Goal: Task Accomplishment & Management: Complete application form

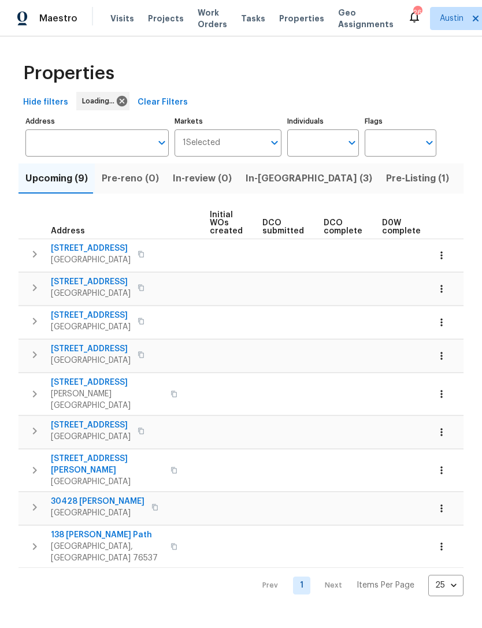
scroll to position [0, 168]
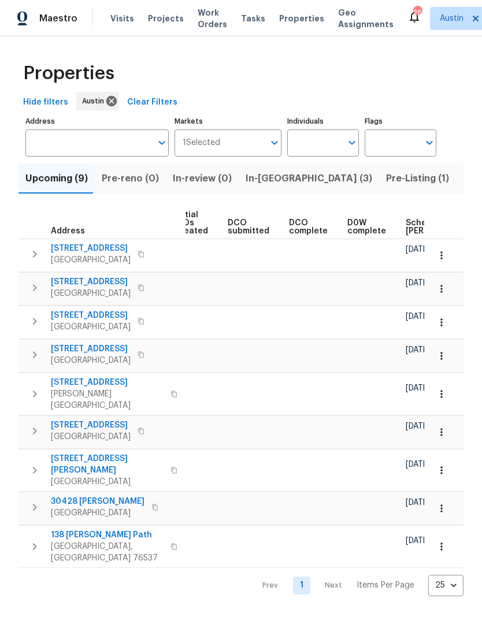
click at [128, 13] on span "Visits" at bounding box center [122, 19] width 24 height 12
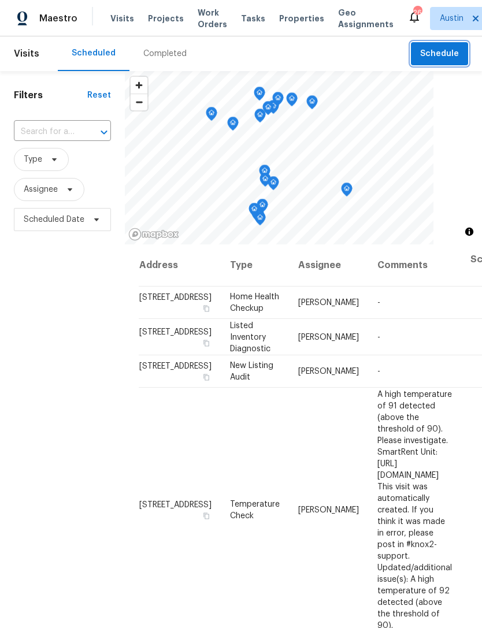
click at [437, 54] on span "Schedule" at bounding box center [439, 54] width 39 height 14
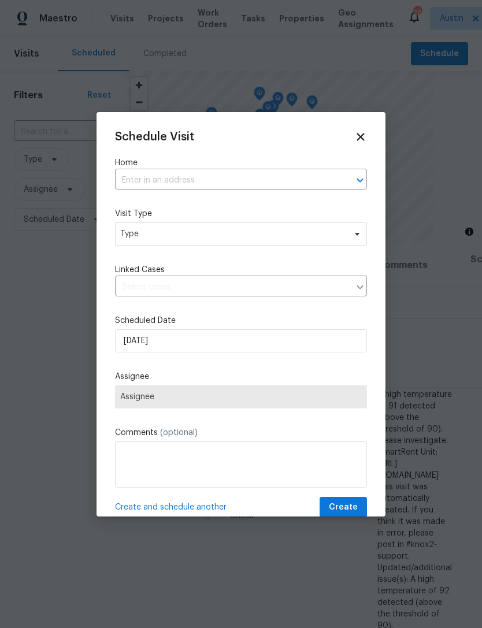
click at [193, 184] on input "text" at bounding box center [225, 181] width 220 height 18
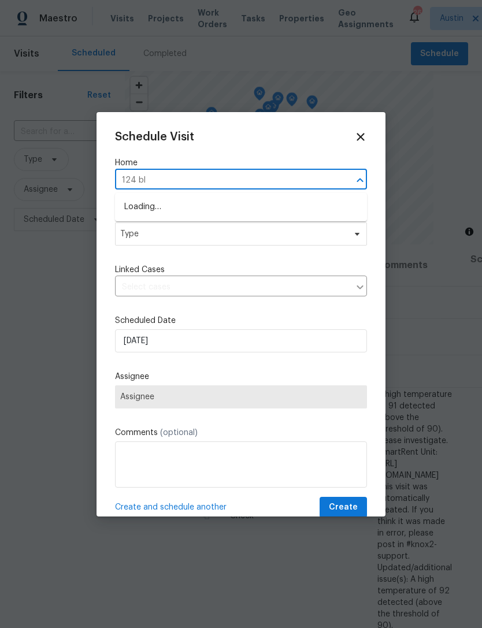
type input "124 blo"
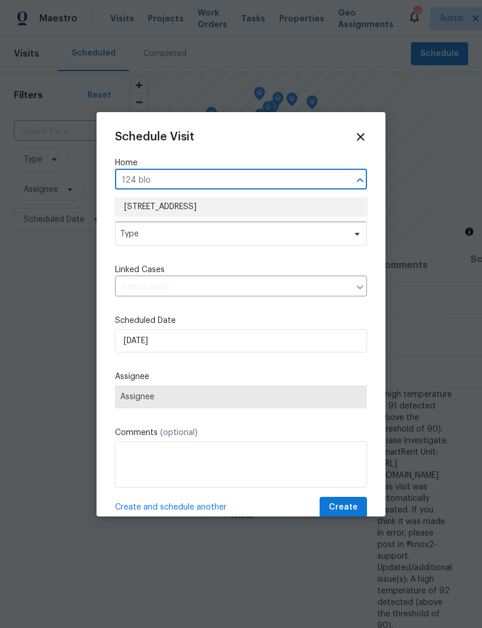
click at [210, 210] on li "[STREET_ADDRESS]" at bounding box center [241, 207] width 252 height 19
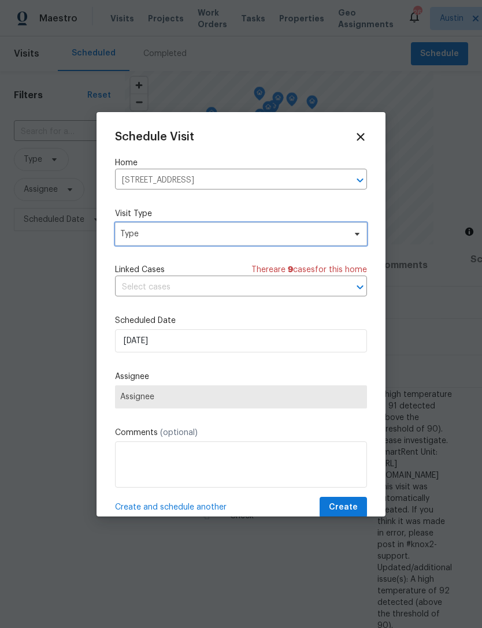
click at [212, 239] on span "Type" at bounding box center [232, 234] width 225 height 12
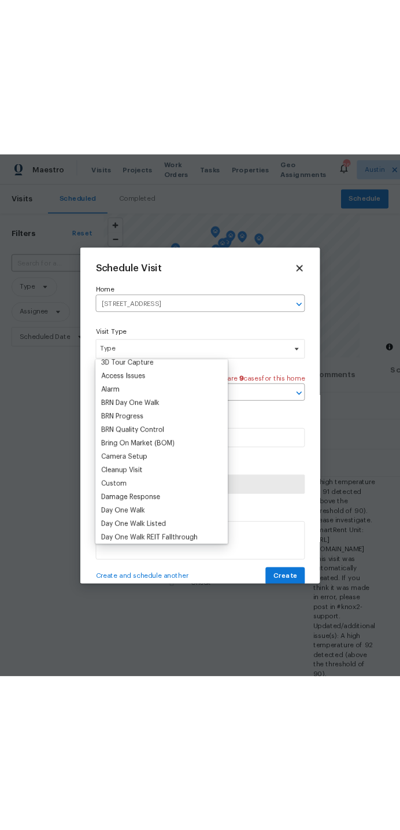
scroll to position [69, 0]
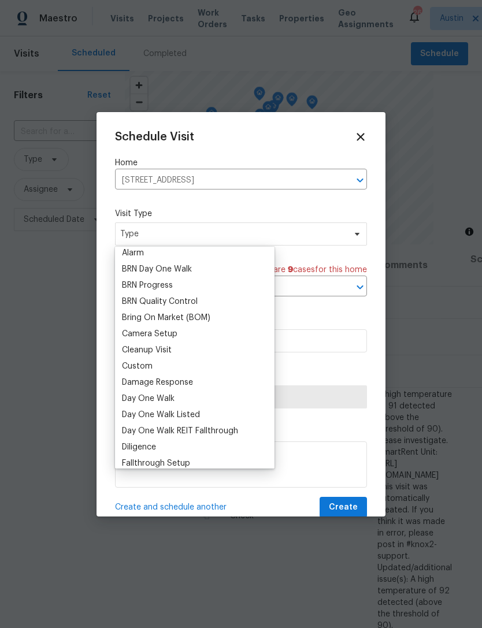
click at [183, 363] on div "Custom" at bounding box center [195, 366] width 153 height 16
click at [151, 364] on div "Custom" at bounding box center [137, 367] width 31 height 12
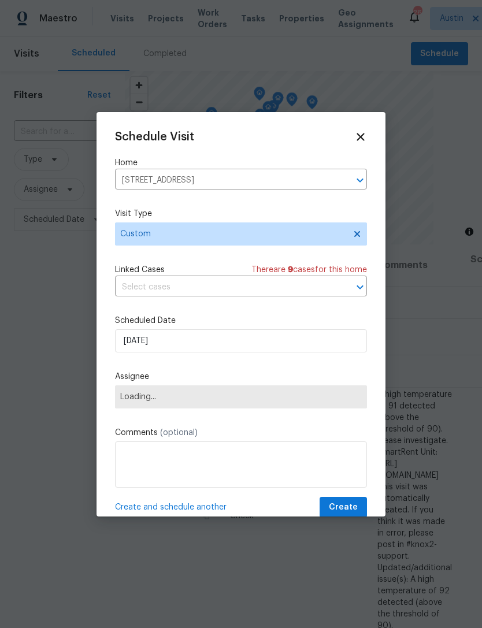
click at [200, 294] on input "text" at bounding box center [225, 288] width 220 height 18
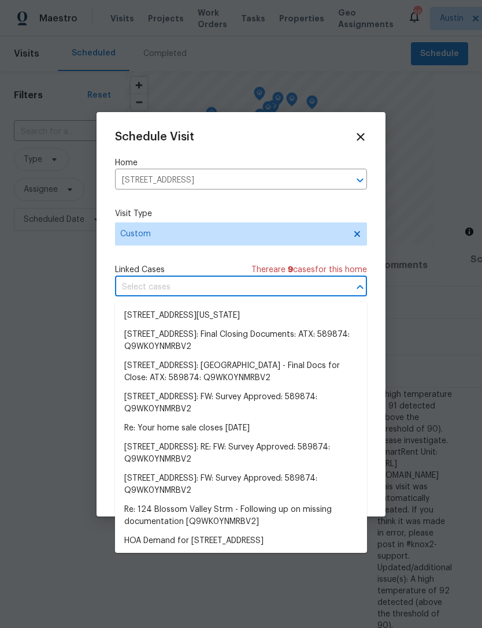
click at [230, 264] on div "Schedule Visit Home 124 Blossom Valley Strm, Buda, TX 78610 ​ Visit Type Custom…" at bounding box center [241, 325] width 252 height 388
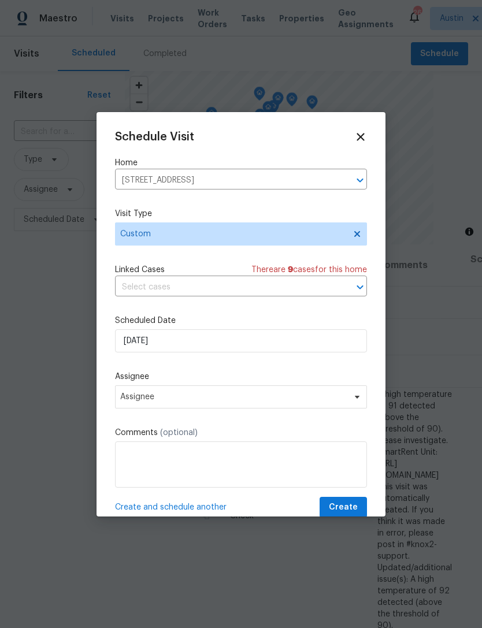
click at [248, 417] on div "Schedule Visit Home 124 Blossom Valley Strm, Buda, TX 78610 ​ Visit Type Custom…" at bounding box center [241, 325] width 252 height 388
click at [247, 417] on div "Schedule Visit Home 124 Blossom Valley Strm, Buda, TX 78610 ​ Visit Type Custom…" at bounding box center [241, 325] width 252 height 388
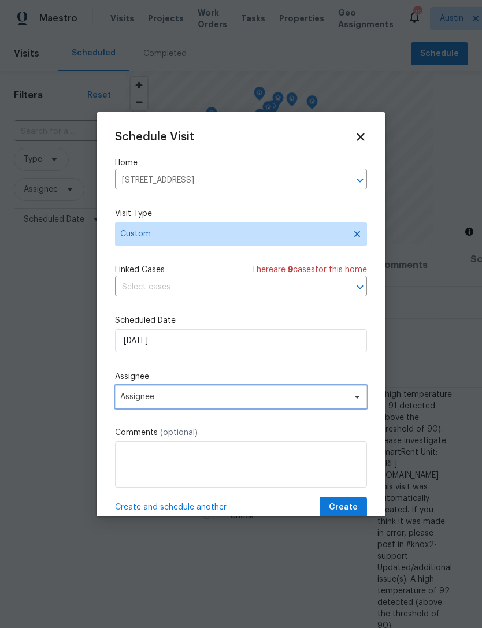
click at [169, 398] on span "Assignee" at bounding box center [233, 397] width 227 height 9
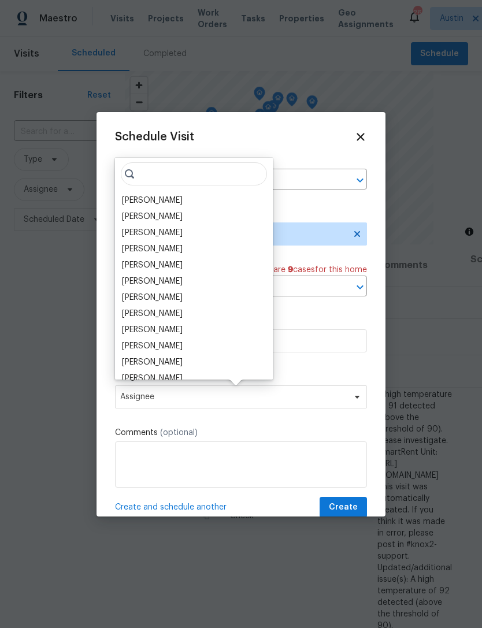
click at [178, 202] on div "[PERSON_NAME]" at bounding box center [152, 201] width 61 height 12
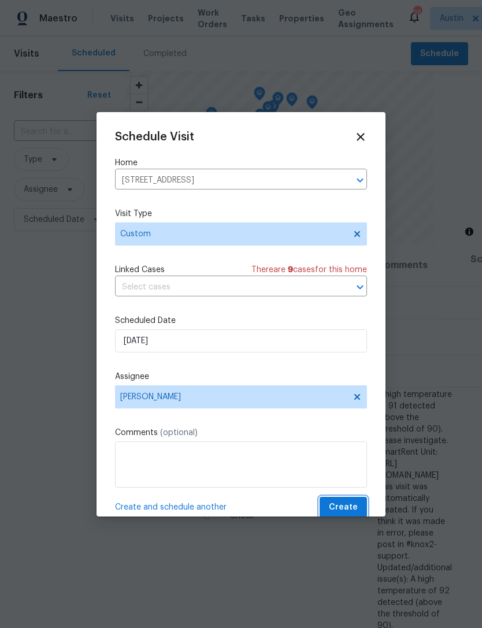
click at [353, 511] on span "Create" at bounding box center [343, 508] width 29 height 14
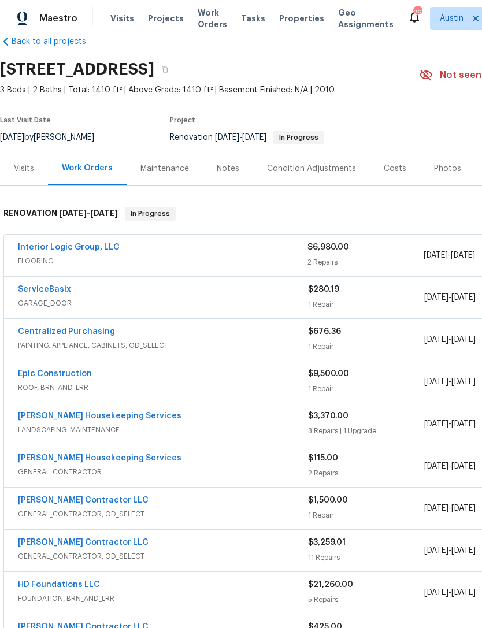
scroll to position [24, 0]
click at [110, 247] on link "Interior Logic Group, LLC" at bounding box center [69, 247] width 102 height 8
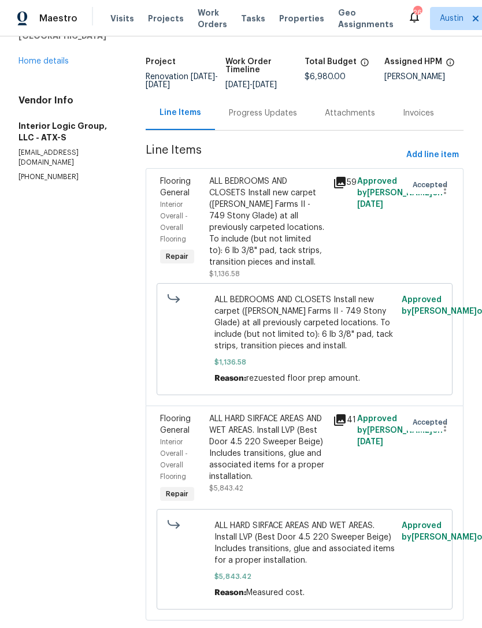
scroll to position [66, 0]
click at [297, 120] on div "Progress Updates" at bounding box center [263, 114] width 68 height 12
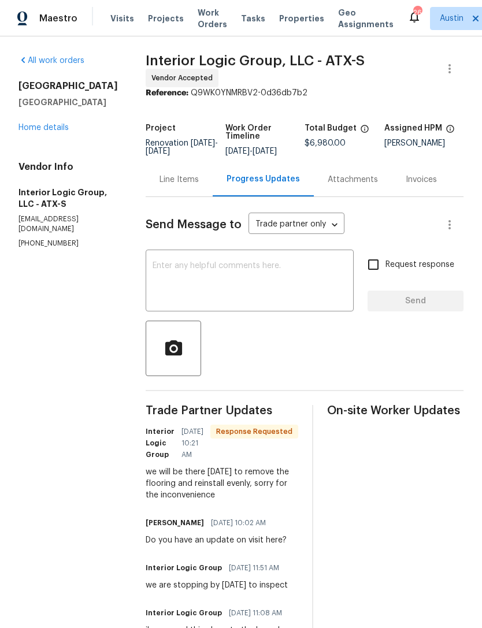
click at [199, 186] on div "Line Items" at bounding box center [179, 180] width 39 height 12
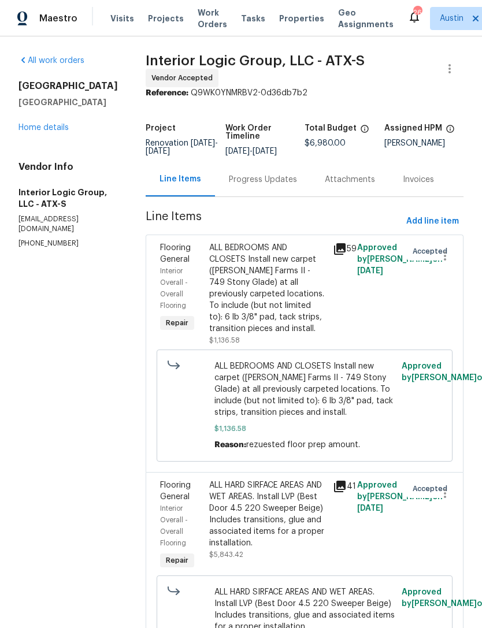
click at [294, 304] on div "ALL BEDROOMS AND CLOSETS Install new carpet (Abshire Farms II - 749 Stony Glade…" at bounding box center [267, 288] width 116 height 93
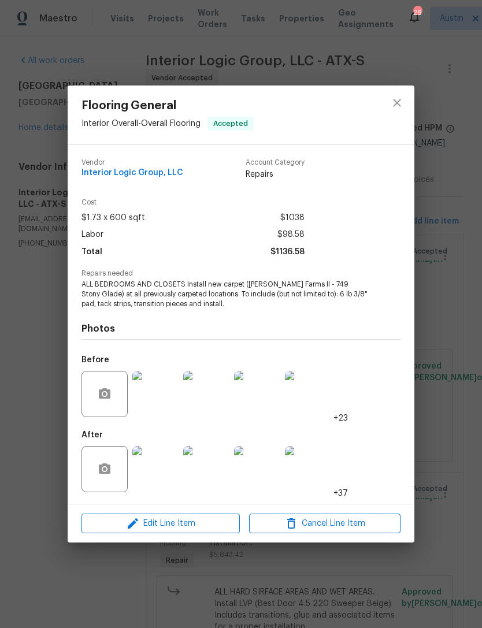
click at [445, 282] on div "Flooring General Interior Overall - Overall Flooring Accepted Vendor Interior L…" at bounding box center [241, 314] width 482 height 628
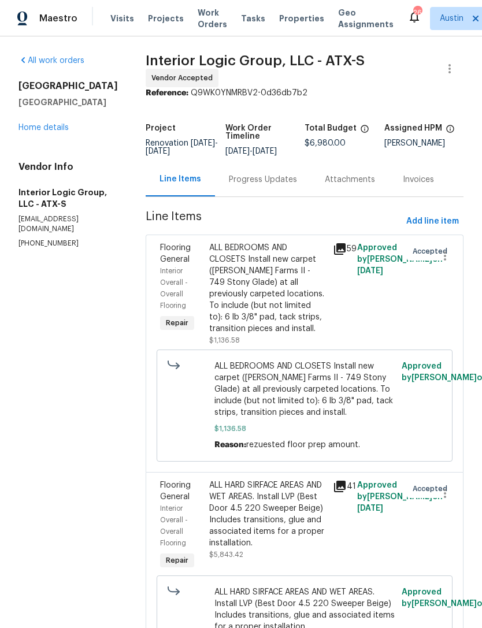
click at [314, 139] on span "$6,980.00" at bounding box center [325, 143] width 41 height 8
click at [55, 130] on link "Home details" at bounding box center [44, 128] width 50 height 8
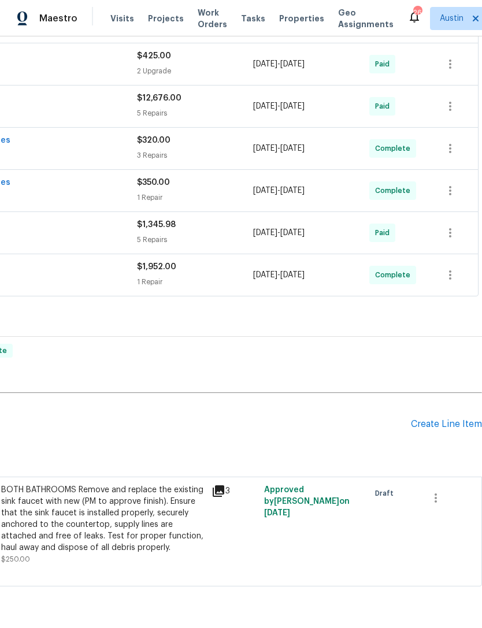
scroll to position [595, 171]
click at [454, 427] on div "Create Line Item" at bounding box center [446, 424] width 71 height 11
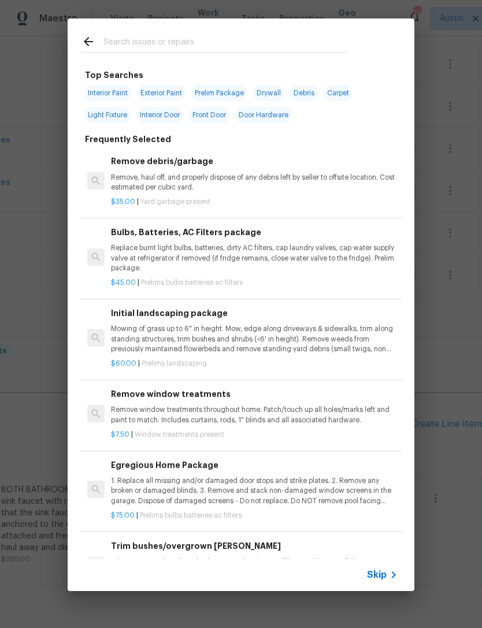
click at [109, 23] on div at bounding box center [215, 42] width 295 height 46
click at [134, 47] on input "text" at bounding box center [225, 43] width 245 height 17
type input "Cleanin"
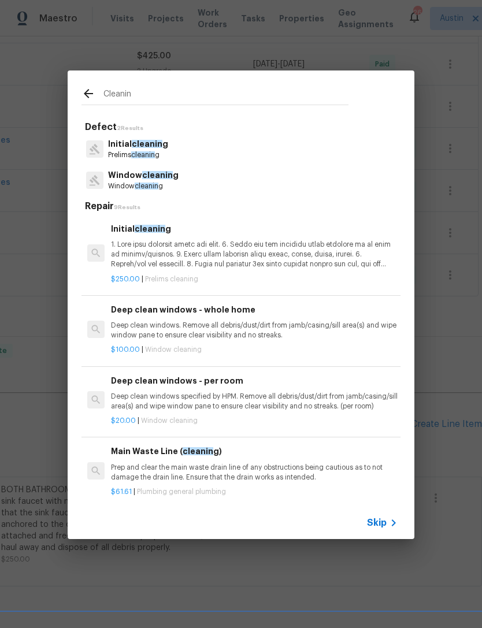
click at [117, 146] on p "Initial cleanin g" at bounding box center [138, 144] width 60 height 12
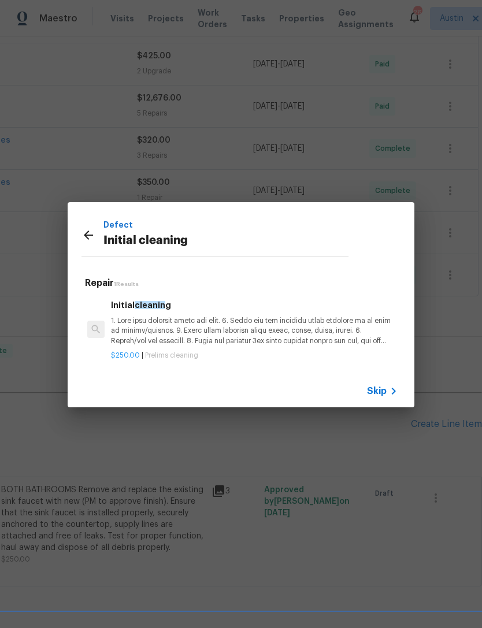
click at [128, 323] on p at bounding box center [254, 330] width 287 height 29
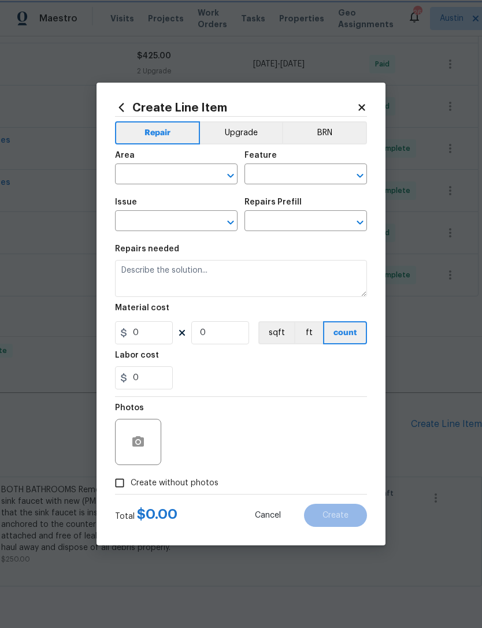
type input "Home Readiness Packages"
type input "Initial cleaning"
type input "Initial cleaning $250.00"
type textarea "1. Wipe down exterior doors and trim. 2. Clean out all exterior light fixtures …"
type input "250"
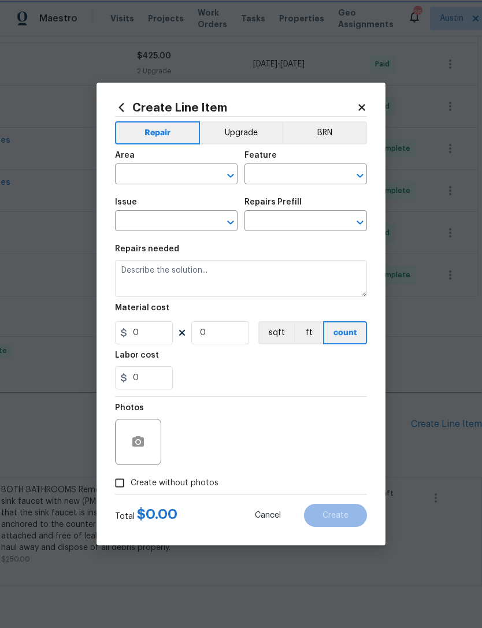
type input "1"
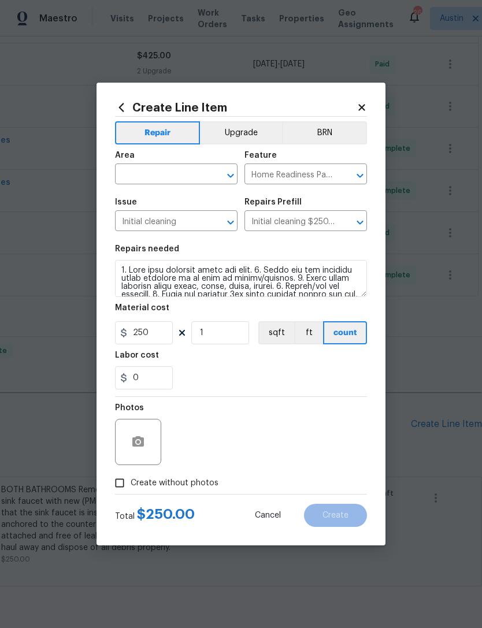
click at [128, 177] on input "text" at bounding box center [160, 176] width 90 height 18
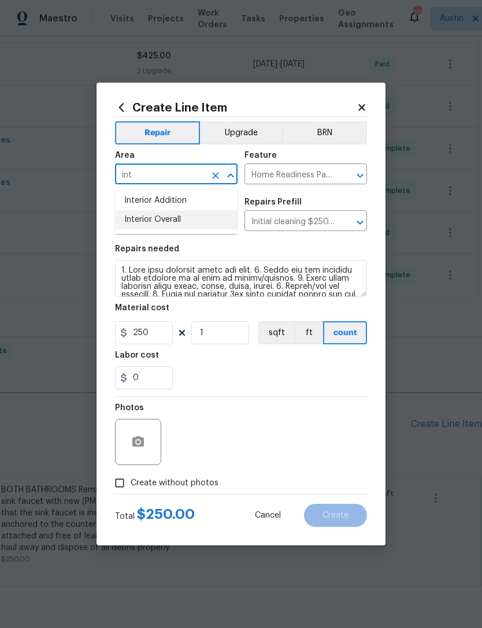
click at [128, 221] on li "Interior Overall" at bounding box center [176, 219] width 123 height 19
type input "Interior Overall"
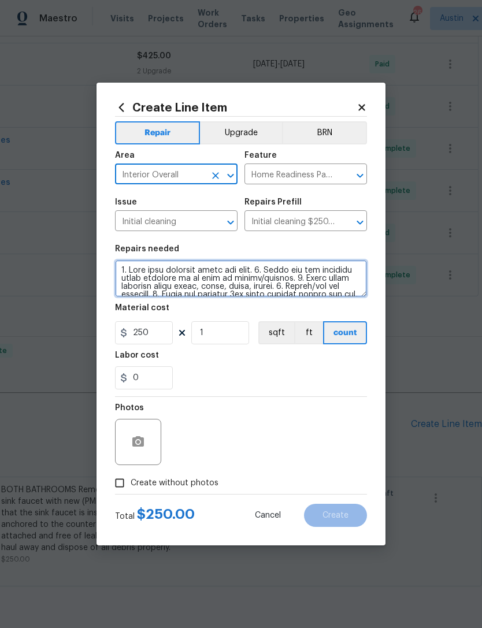
click at [122, 271] on textarea at bounding box center [241, 278] width 252 height 37
click at [120, 271] on textarea at bounding box center [241, 278] width 252 height 37
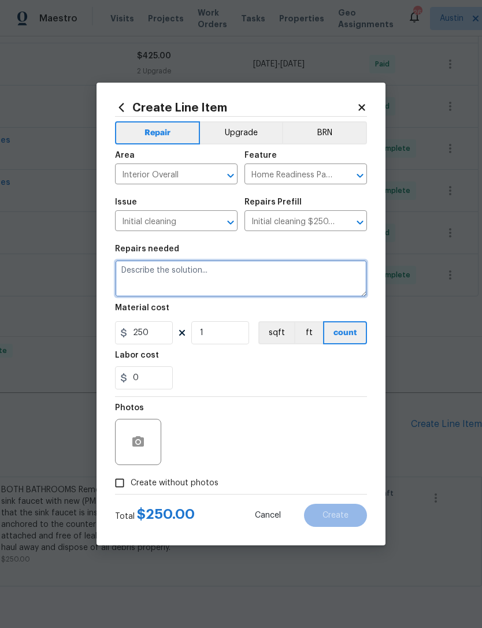
scroll to position [0, 0]
click at [259, 271] on textarea "CONDUCT A MAINTENANCE COEANING, INCLUDE CLEANING ALL WINDOWS IN THE HOME" at bounding box center [241, 278] width 252 height 37
click at [315, 283] on textarea "CONDUCT A MAINTENANCE CLEANING, INCLUDE CLEANING ALL WINDOWS IN THE HOME" at bounding box center [241, 278] width 252 height 37
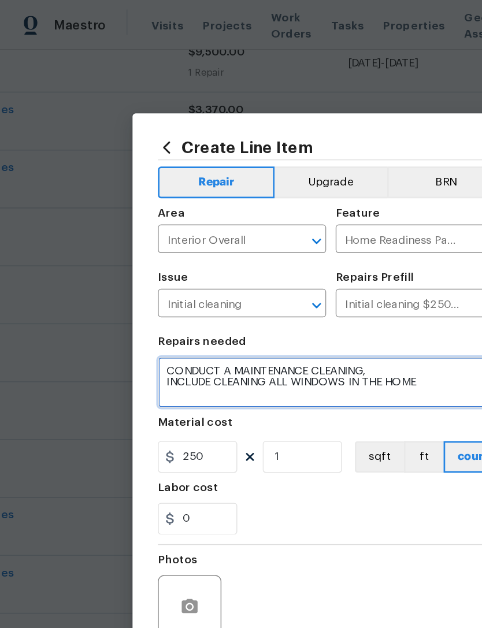
scroll to position [595, 171]
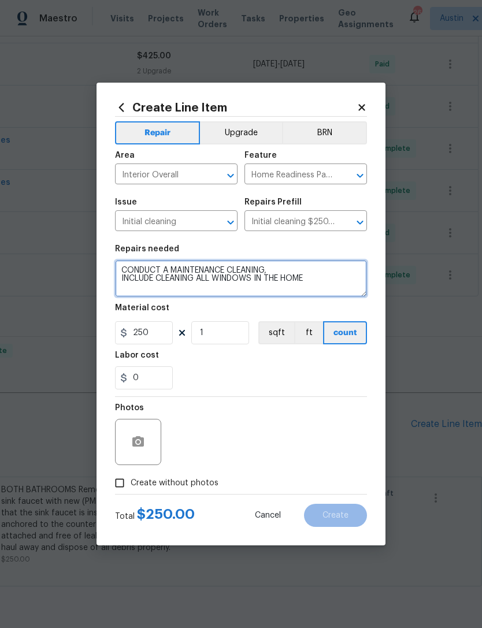
click at [293, 264] on textarea "CONDUCT A MAINTENANCE CLEANING, INCLUDE CLEANING ALL WINDOWS IN THE HOME" at bounding box center [241, 278] width 252 height 37
click at [286, 276] on textarea "CONDUCT A MAINTENANCE CLEANING, INCLUDE CLEANING ALL WINDOWS IN THE HOME" at bounding box center [241, 278] width 252 height 37
click at [276, 267] on textarea "CONDUCT A MAINTENANCE CLEANING, INCLUDE CLEANING ALL WINDOWS IN THE HOME" at bounding box center [241, 278] width 252 height 37
click at [337, 287] on textarea "CONDUCT A MAINTENANCE CLEANING. INCLUDE CLEANING ALL WINDOWS IN THE HOME" at bounding box center [241, 278] width 252 height 37
click at [328, 269] on textarea "CONDUCT A MAINTENANCE CLEANING. INCLUDE CLEANING ALL WINDOWS IN THE HOME" at bounding box center [241, 278] width 252 height 37
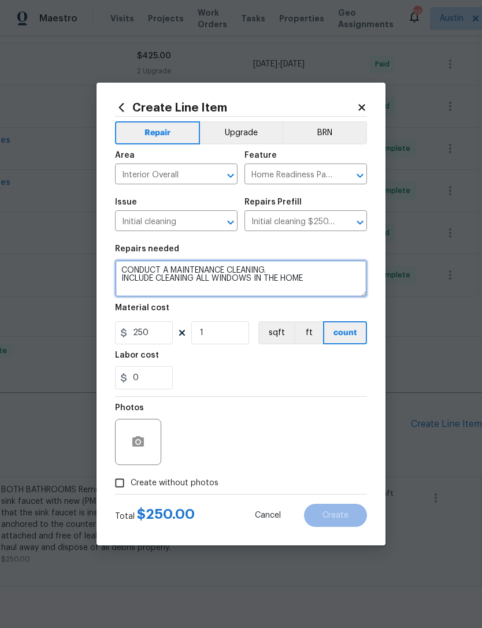
click at [175, 270] on textarea "CONDUCT A MAINTENANCE CLEANING. INCLUDE CLEANING ALL WINDOWS IN THE HOME" at bounding box center [241, 278] width 252 height 37
click at [353, 268] on textarea "CONDUCT AN ADDITIONAL MAINTENANCE CLEANING. INCLUDE CLEANING ALL WINDOWS IN THE…" at bounding box center [241, 278] width 252 height 37
click at [338, 284] on textarea "CONDUCT AN ADDITIONAL MAINTENANCE CLEANING. INCLUDE CLEANING ALL WINDOWS IN THE…" at bounding box center [241, 278] width 252 height 37
type textarea "CONDUCT AN ADDITIONAL MAINTENANCE CLEANING. INCLUDE CLEANING ALL WINDOWS IN THE…"
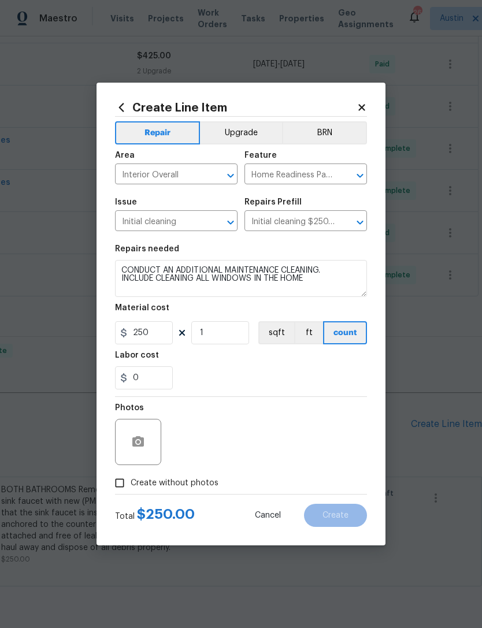
click at [344, 389] on div "0" at bounding box center [241, 378] width 252 height 23
click at [142, 328] on input "250" at bounding box center [144, 332] width 58 height 23
click at [140, 325] on input "250" at bounding box center [144, 332] width 58 height 23
click at [139, 324] on input "250" at bounding box center [144, 332] width 58 height 23
click at [333, 386] on div "0" at bounding box center [241, 378] width 252 height 23
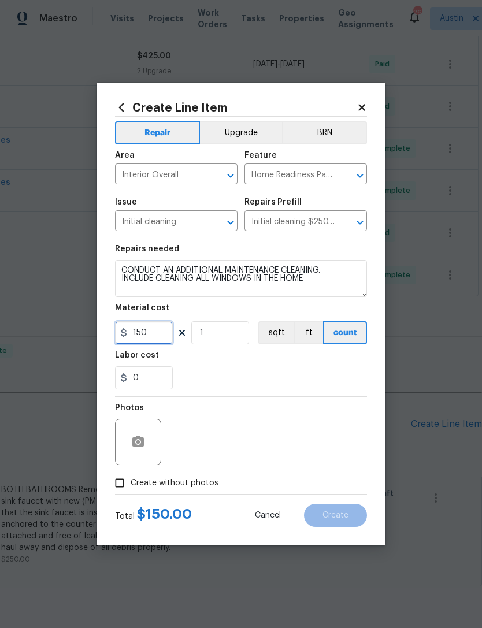
click at [145, 334] on input "150" at bounding box center [144, 332] width 58 height 23
type input "165"
click at [346, 398] on div "Photos" at bounding box center [241, 434] width 252 height 75
click at [127, 448] on button "button" at bounding box center [138, 442] width 28 height 28
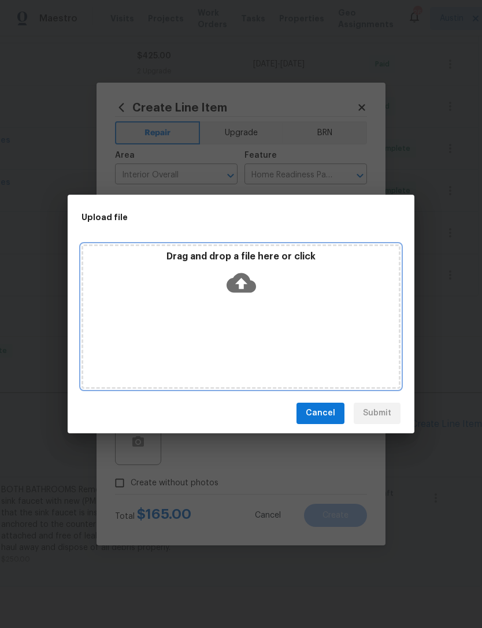
click at [130, 324] on div "Drag and drop a file here or click" at bounding box center [241, 317] width 319 height 145
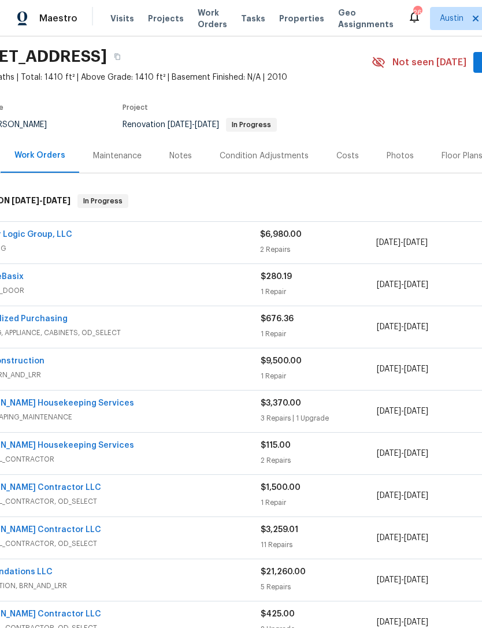
scroll to position [35, 54]
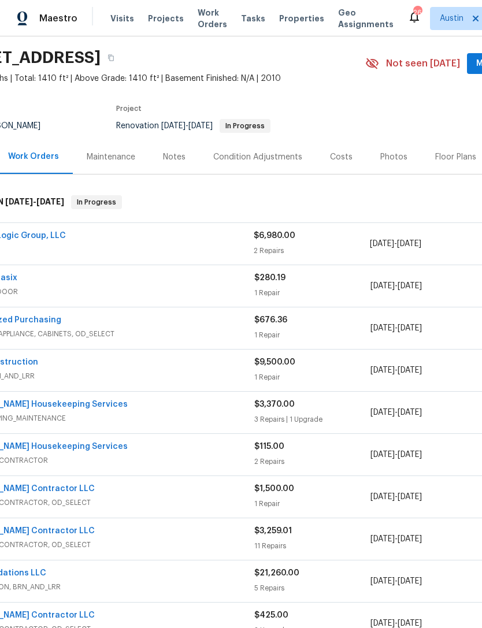
click at [116, 162] on div "Maintenance" at bounding box center [111, 157] width 49 height 12
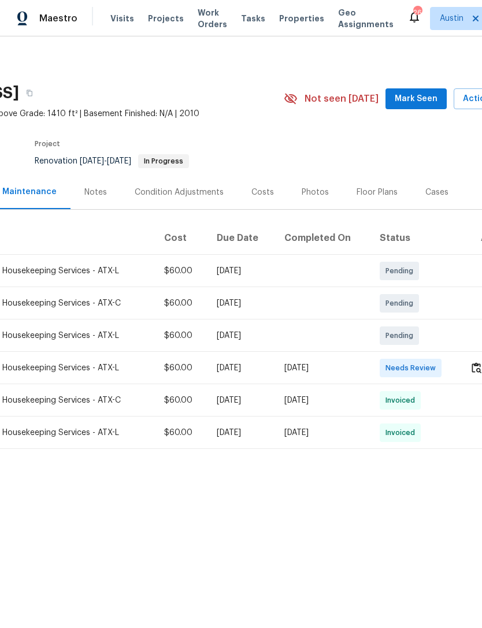
scroll to position [0, 158]
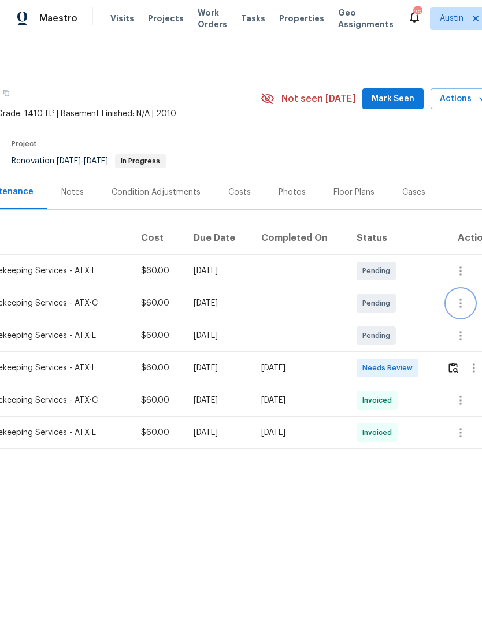
click at [460, 299] on icon "button" at bounding box center [461, 303] width 2 height 9
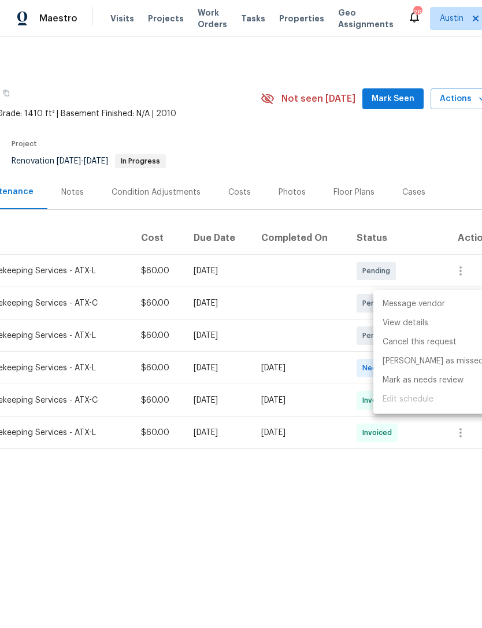
click at [249, 549] on div at bounding box center [241, 314] width 482 height 628
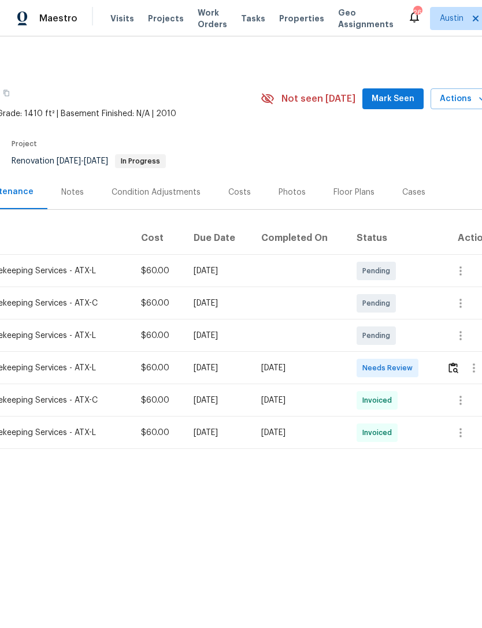
click at [375, 300] on span "Pending" at bounding box center [379, 304] width 32 height 12
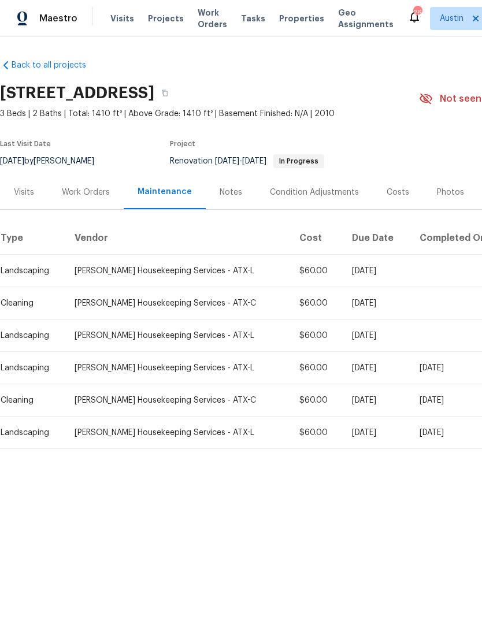
scroll to position [0, 0]
click at [180, 306] on div "Arelis Housekeeping Services - ATX-C" at bounding box center [178, 304] width 206 height 12
click at [101, 197] on div "Work Orders" at bounding box center [86, 193] width 48 height 12
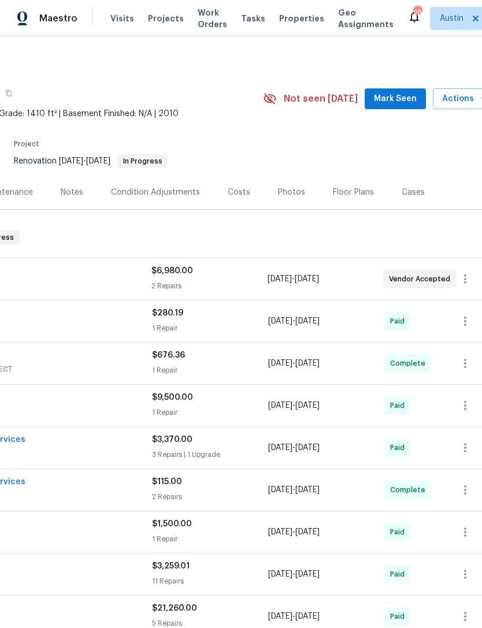
scroll to position [0, 160]
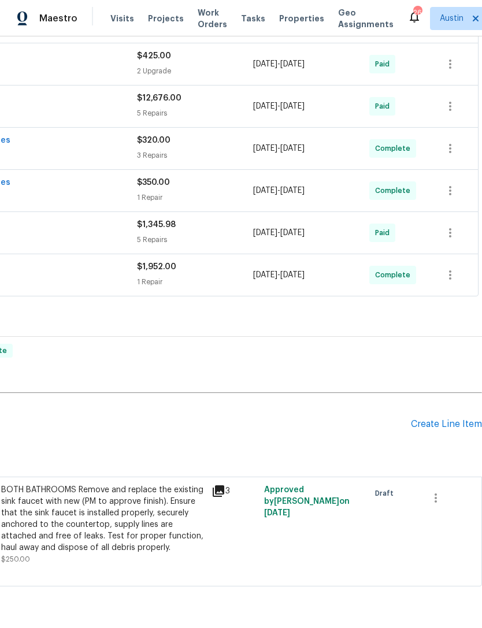
scroll to position [595, 171]
click at [452, 430] on div "Create Line Item" at bounding box center [446, 424] width 71 height 11
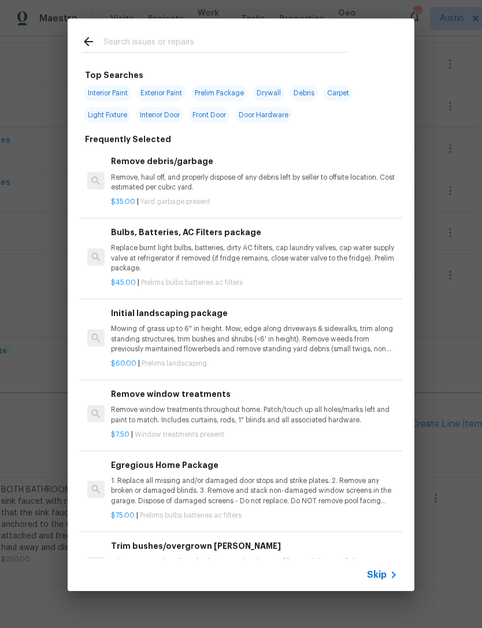
click at [263, 47] on input "text" at bounding box center [225, 43] width 245 height 17
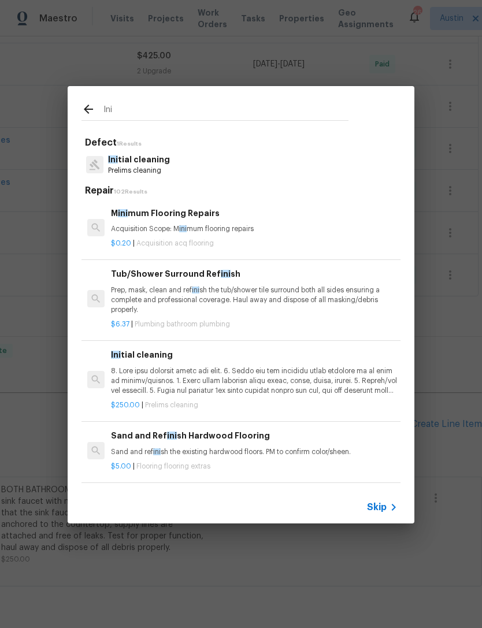
type input "Ini"
click at [205, 167] on div "Ini tial cleaning Prelims cleaning" at bounding box center [241, 164] width 319 height 31
click at [182, 170] on div "Ini tial cleaning Prelims cleaning" at bounding box center [241, 164] width 319 height 31
click at [202, 378] on p at bounding box center [254, 381] width 287 height 29
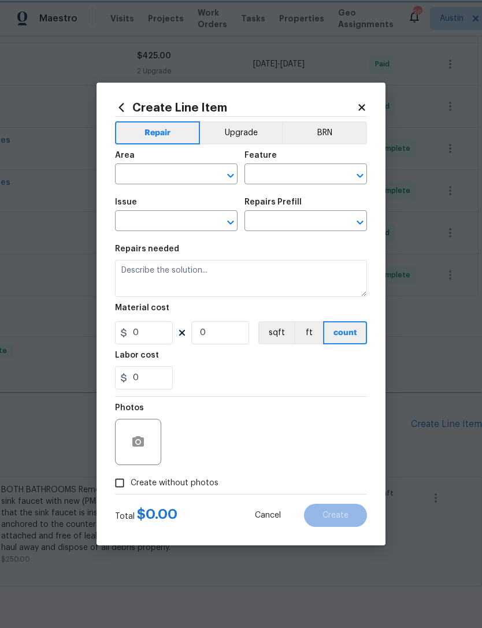
type input "Home Readiness Packages"
type input "Initial cleaning"
type input "Initial cleaning $250.00"
type textarea "1. Wipe down exterior doors and trim. 2. Clean out all exterior light fixtures …"
type input "250"
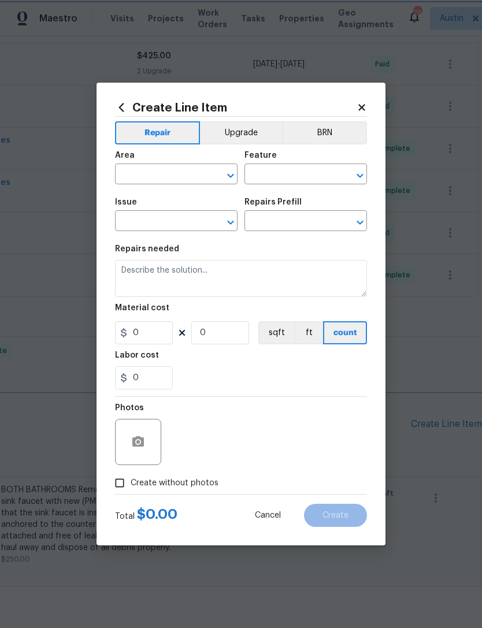
type input "1"
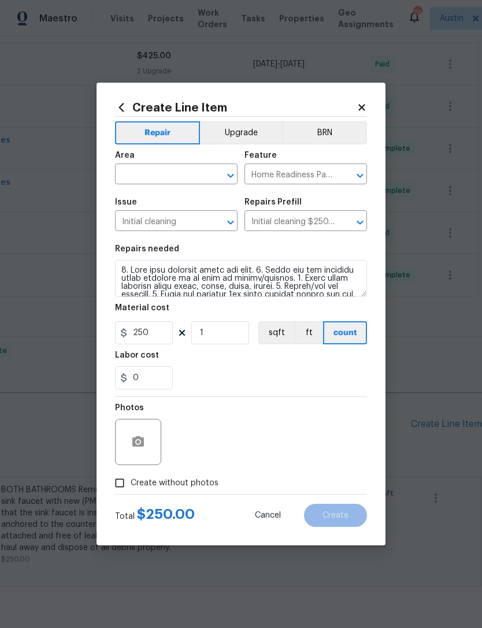
click at [191, 384] on div "0" at bounding box center [241, 378] width 252 height 23
click at [150, 332] on input "250" at bounding box center [144, 332] width 58 height 23
type input "120"
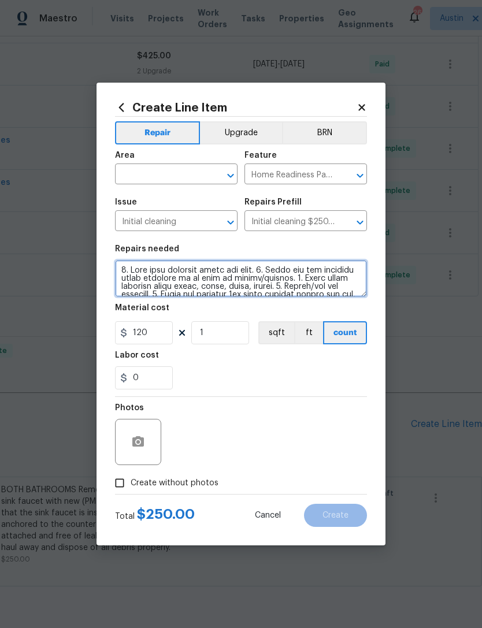
click at [127, 276] on textarea at bounding box center [241, 278] width 252 height 37
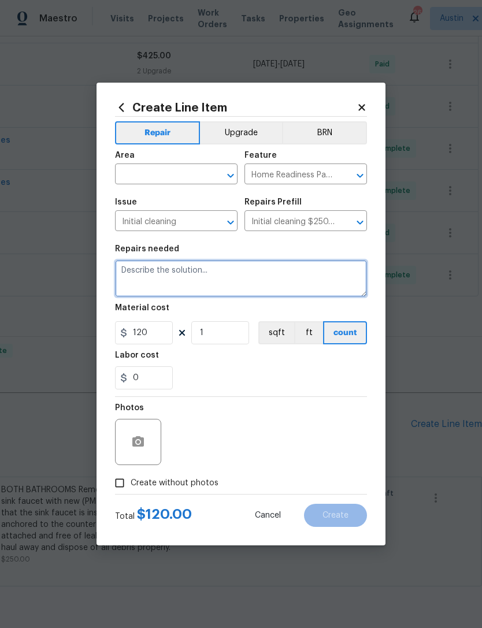
scroll to position [0, 0]
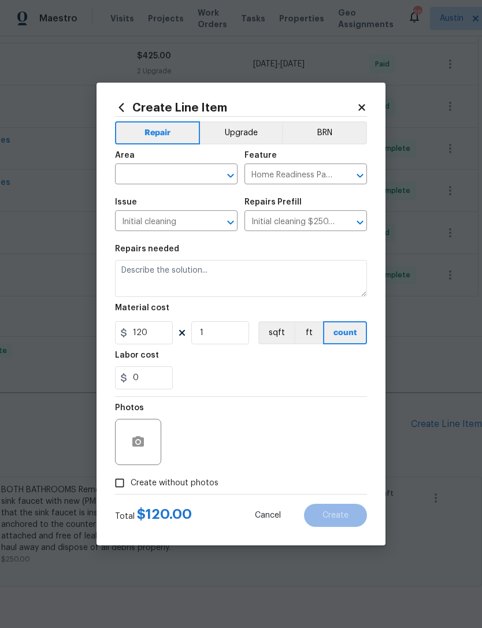
click at [184, 174] on input "text" at bounding box center [160, 176] width 90 height 18
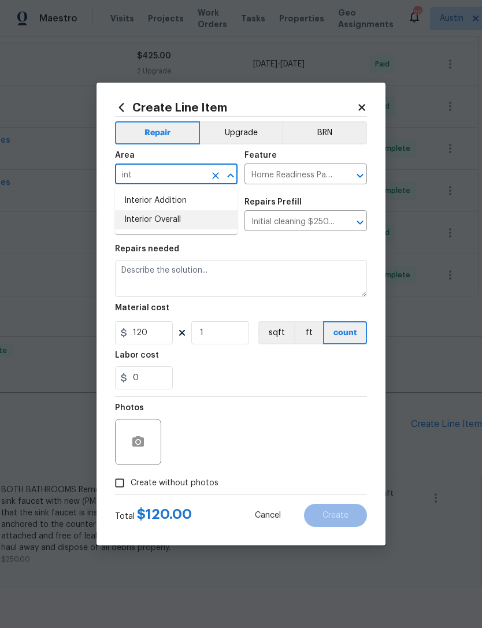
click at [201, 225] on li "Interior Overall" at bounding box center [176, 219] width 123 height 19
type input "Interior Overall"
click at [234, 380] on div "0" at bounding box center [241, 378] width 252 height 23
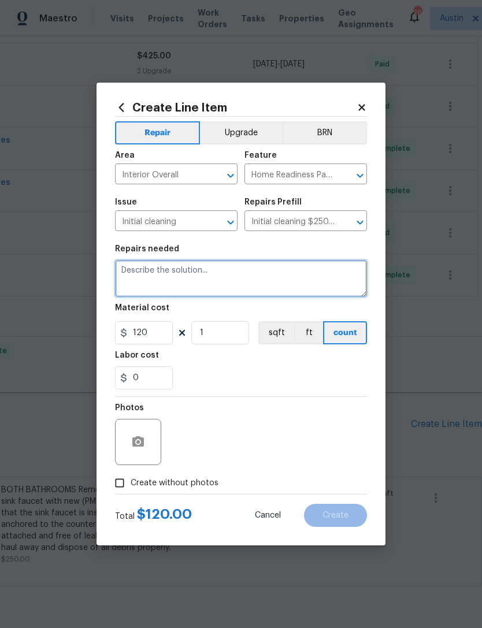
click at [217, 278] on textarea at bounding box center [241, 278] width 252 height 37
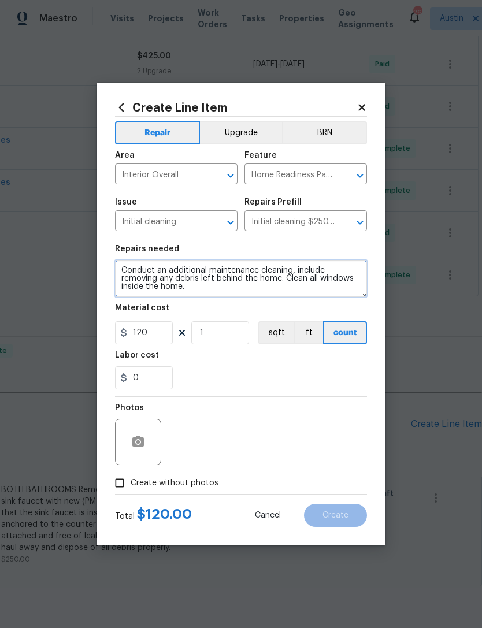
click at [299, 296] on textarea "Conduct an additional maintenance cleaning, include removing any debris left be…" at bounding box center [241, 278] width 252 height 37
type textarea "Conduct an additional maintenance cleaning, include removing any debris left be…"
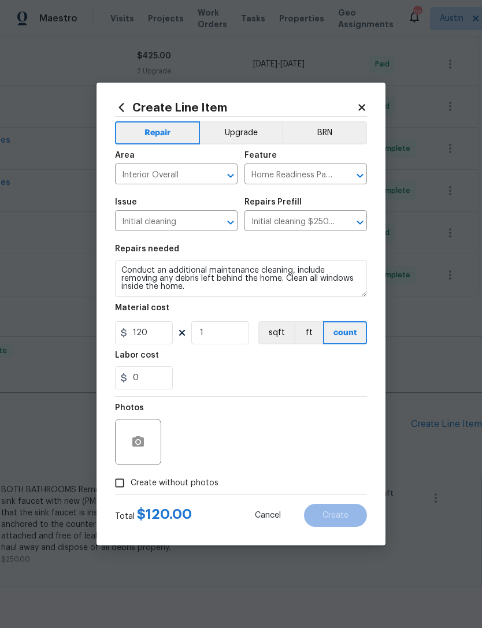
click at [270, 386] on div "0" at bounding box center [241, 378] width 252 height 23
click at [150, 449] on button "button" at bounding box center [138, 442] width 28 height 28
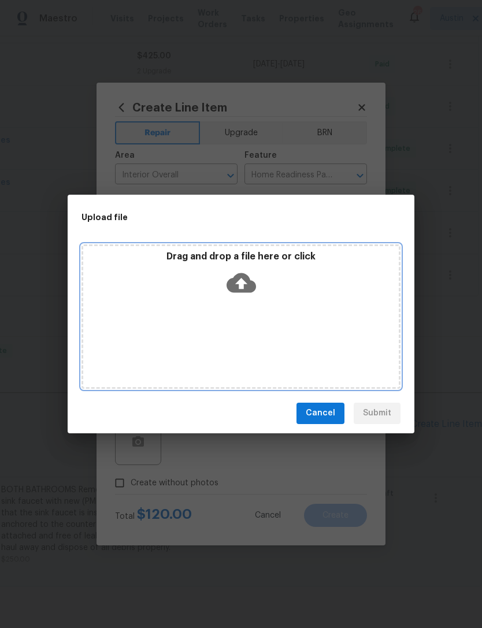
click at [263, 351] on div "Drag and drop a file here or click" at bounding box center [241, 317] width 319 height 145
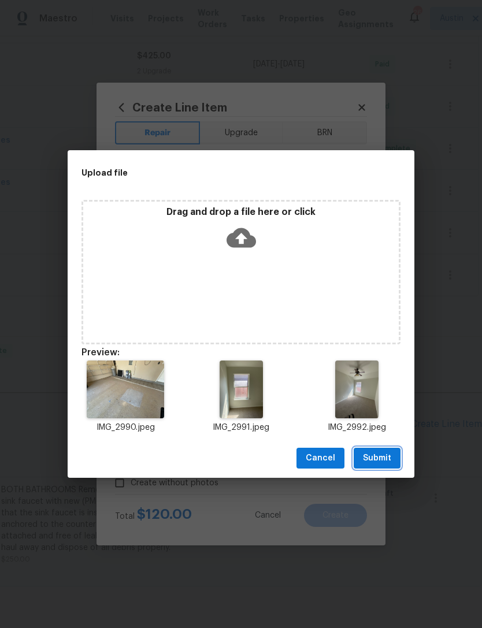
click at [386, 456] on span "Submit" at bounding box center [377, 459] width 28 height 14
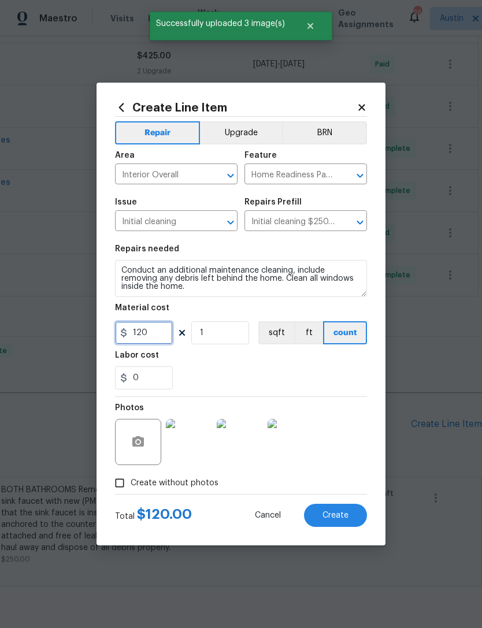
click at [161, 331] on input "120" at bounding box center [144, 332] width 58 height 23
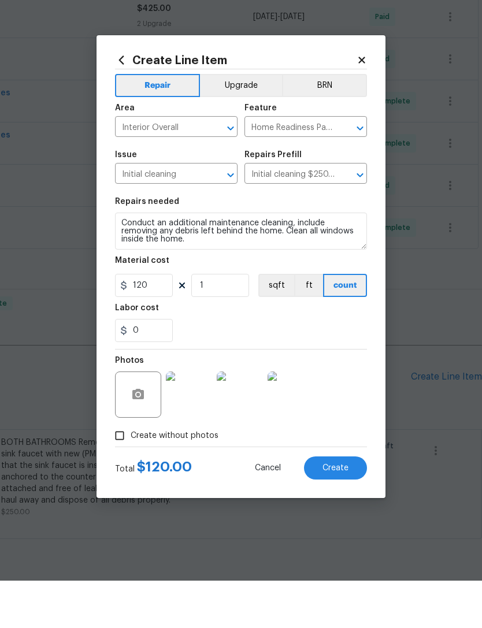
click at [354, 367] on div "0" at bounding box center [241, 378] width 252 height 23
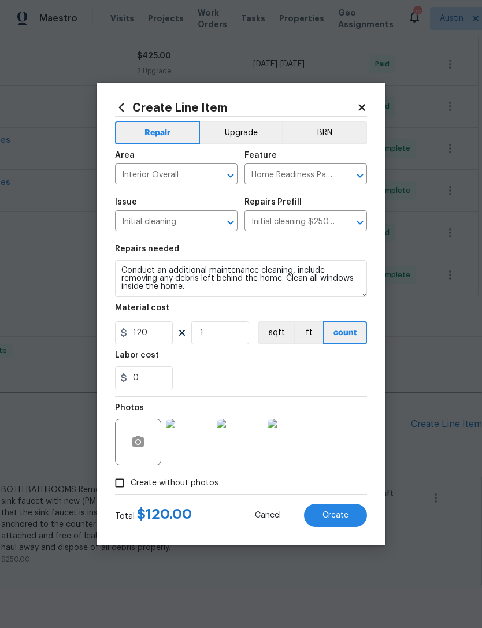
click at [353, 522] on button "Create" at bounding box center [335, 515] width 63 height 23
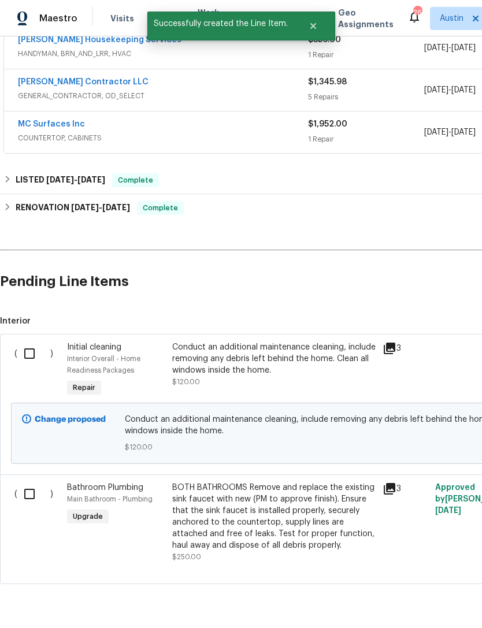
scroll to position [737, 0]
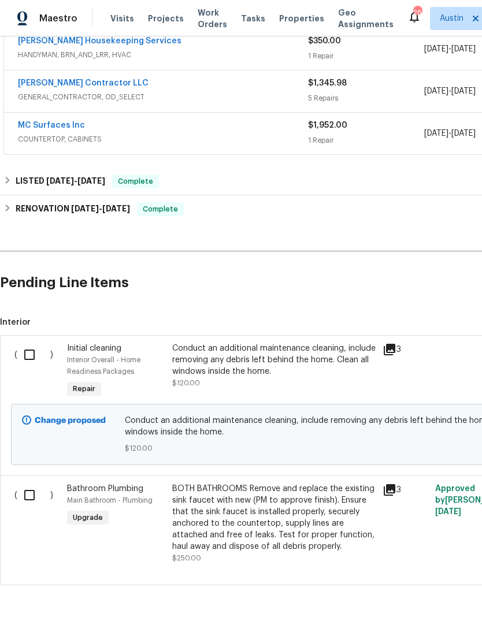
click at [33, 361] on input "checkbox" at bounding box center [33, 355] width 33 height 24
checkbox input "true"
click at [436, 596] on span "Create Work Order" at bounding box center [416, 600] width 77 height 14
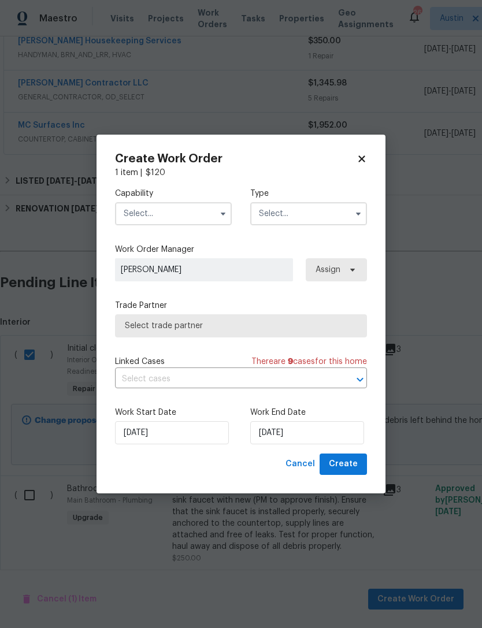
click at [204, 220] on input "text" at bounding box center [173, 213] width 117 height 23
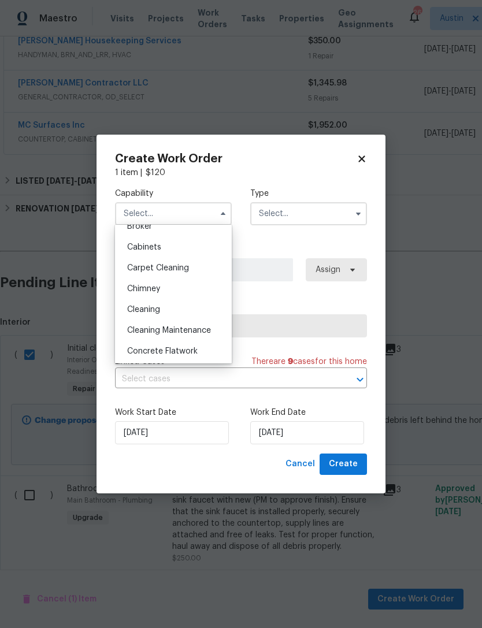
scroll to position [97, 0]
click at [202, 310] on div "Cleaning" at bounding box center [173, 308] width 111 height 21
type input "Cleaning"
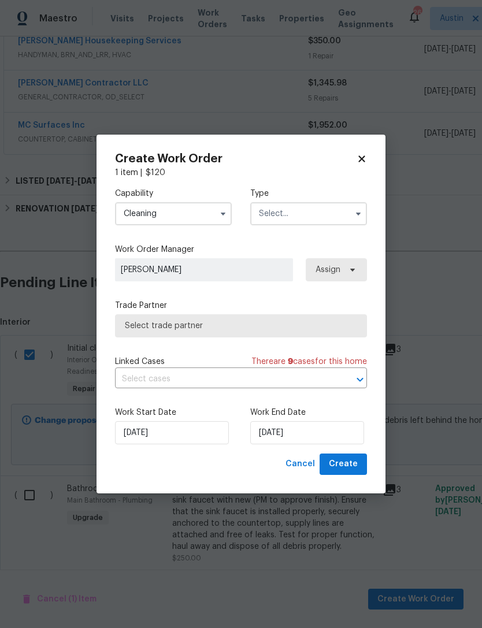
click at [289, 216] on input "text" at bounding box center [308, 213] width 117 height 23
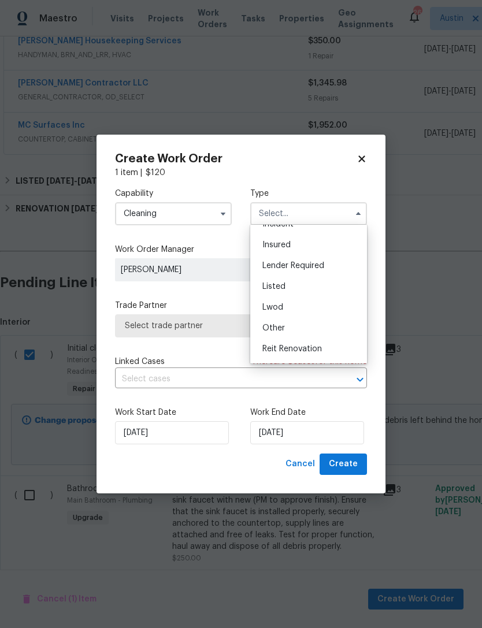
scroll to position [51, 0]
click at [307, 295] on div "Listed" at bounding box center [308, 291] width 111 height 21
type input "Listed"
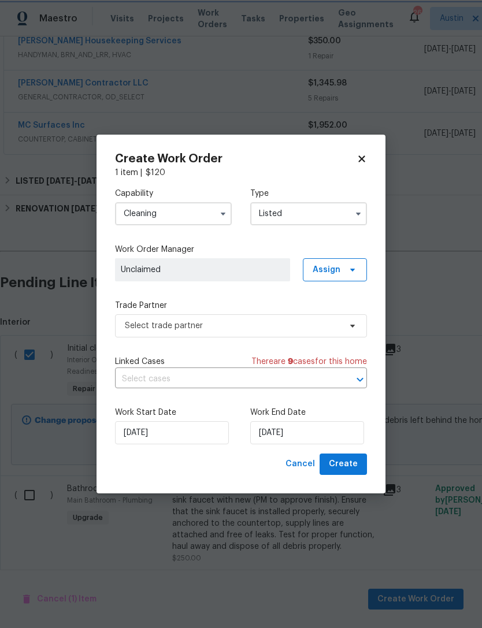
scroll to position [0, 0]
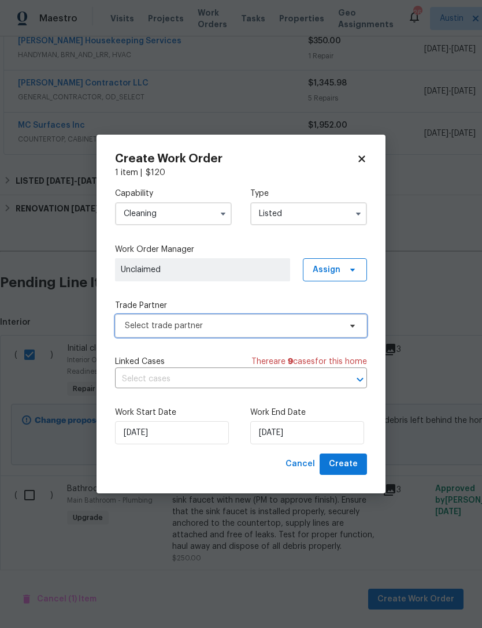
click at [265, 332] on span "Select trade partner" at bounding box center [241, 326] width 252 height 23
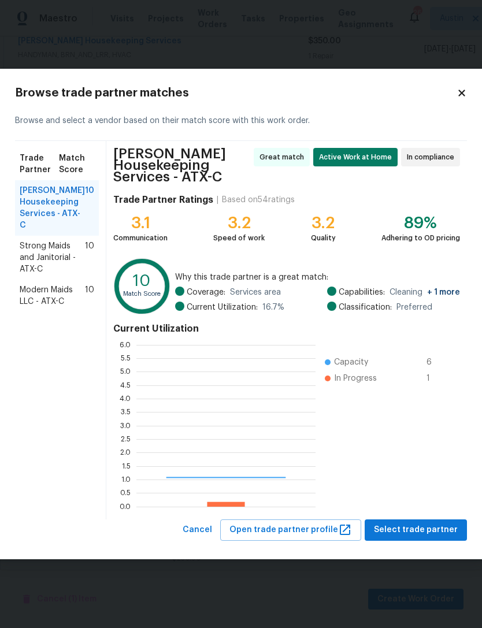
scroll to position [162, 179]
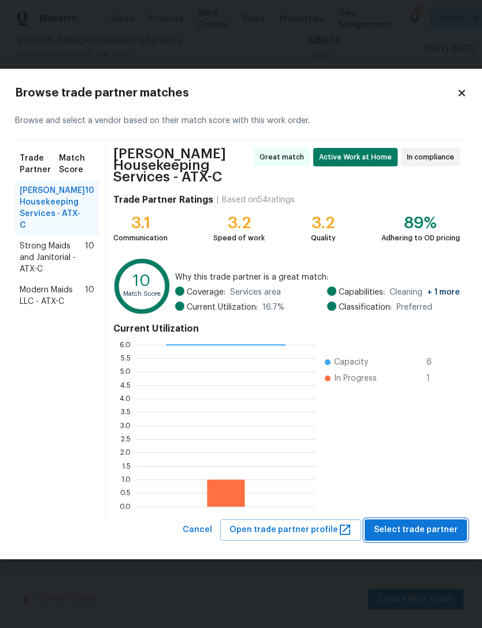
click at [427, 528] on span "Select trade partner" at bounding box center [416, 530] width 84 height 14
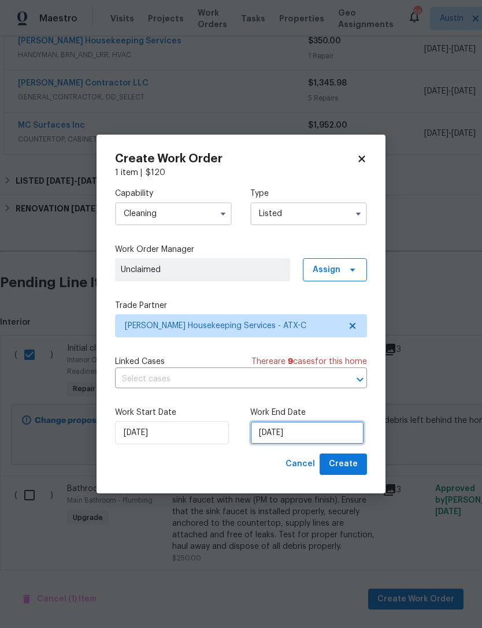
click at [308, 439] on input "[DATE]" at bounding box center [307, 432] width 114 height 23
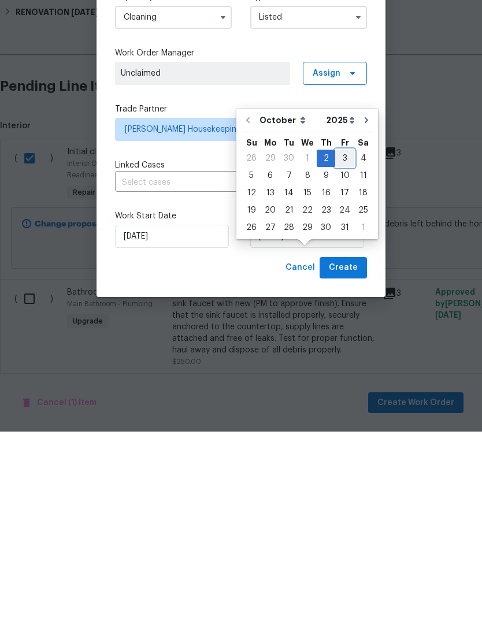
click at [343, 347] on div "3" at bounding box center [344, 355] width 19 height 16
type input "[DATE]"
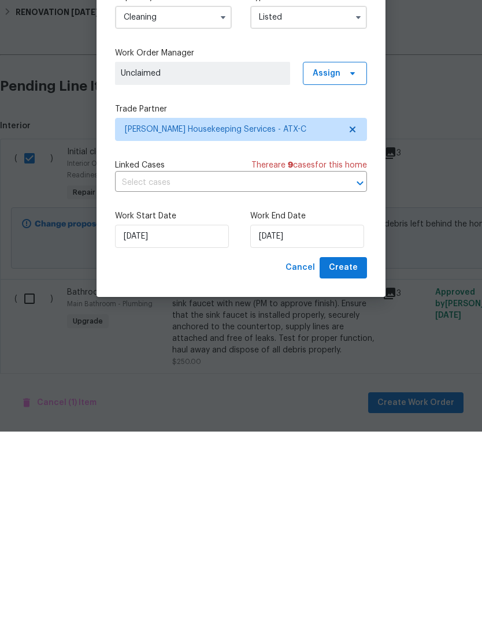
scroll to position [37, 0]
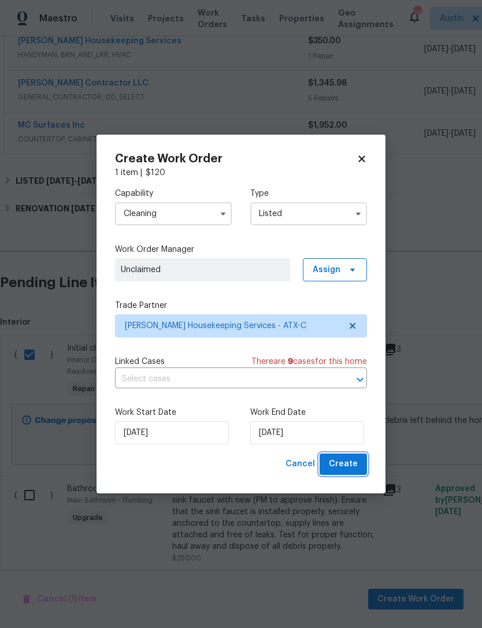
click at [356, 468] on span "Create" at bounding box center [343, 464] width 29 height 14
checkbox input "false"
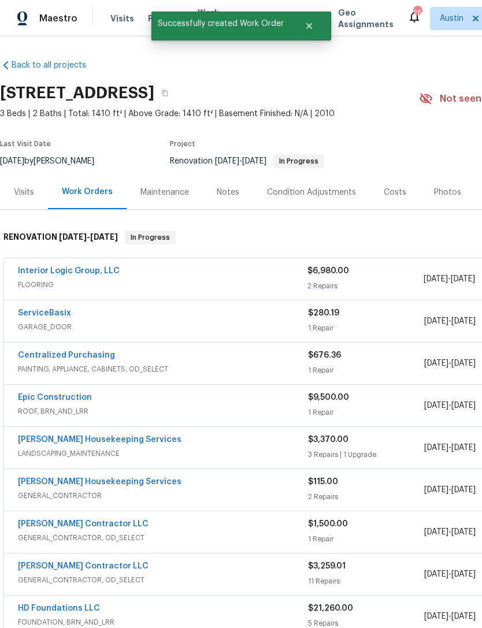
scroll to position [0, 0]
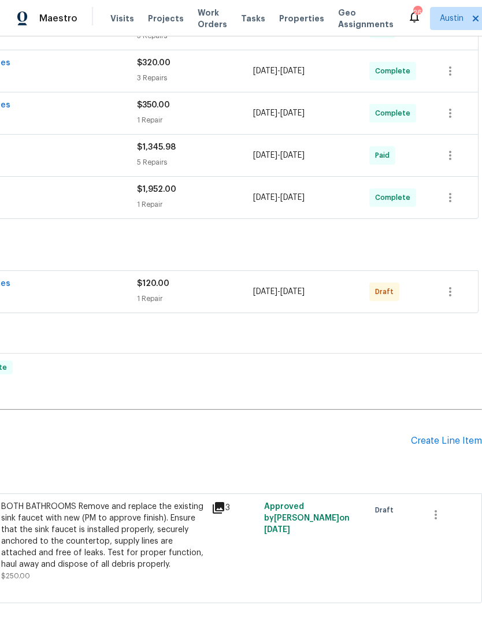
scroll to position [672, 171]
click at [452, 295] on icon "button" at bounding box center [450, 292] width 14 height 14
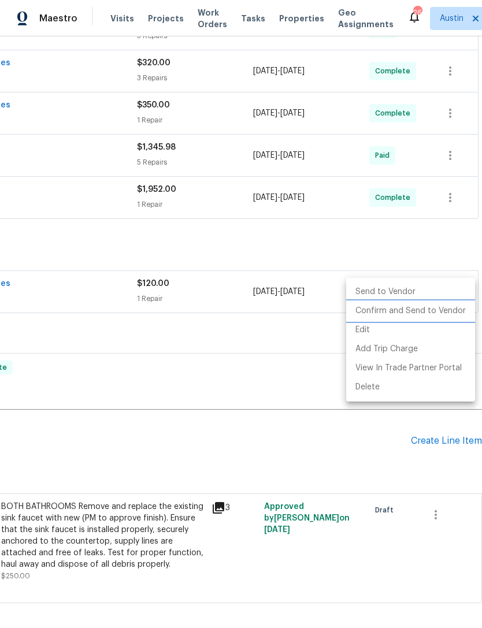
click at [430, 313] on li "Confirm and Send to Vendor" at bounding box center [410, 311] width 129 height 19
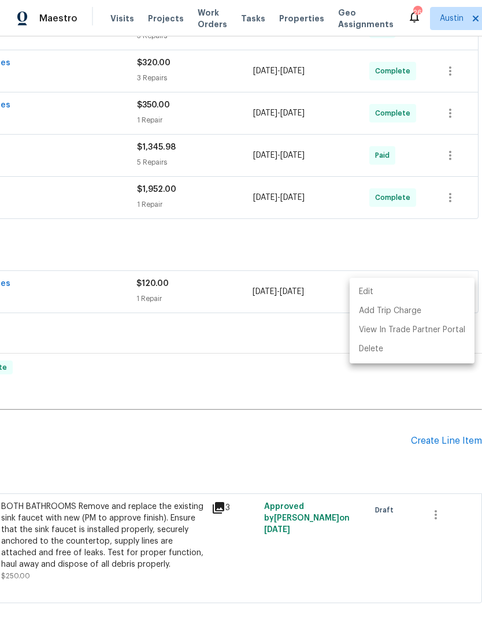
click at [334, 456] on div at bounding box center [241, 314] width 482 height 628
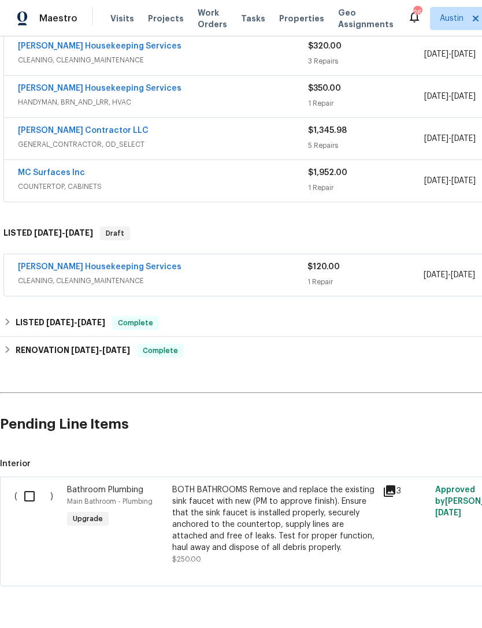
scroll to position [689, 0]
click at [117, 269] on link "[PERSON_NAME] Housekeeping Services" at bounding box center [100, 267] width 164 height 8
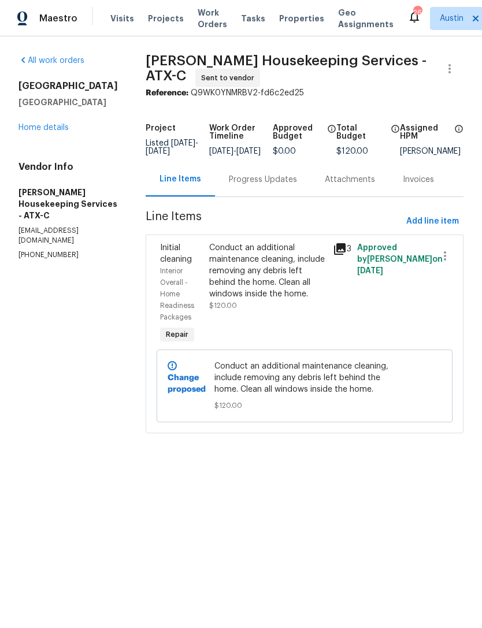
click at [292, 186] on div "Progress Updates" at bounding box center [263, 180] width 68 height 12
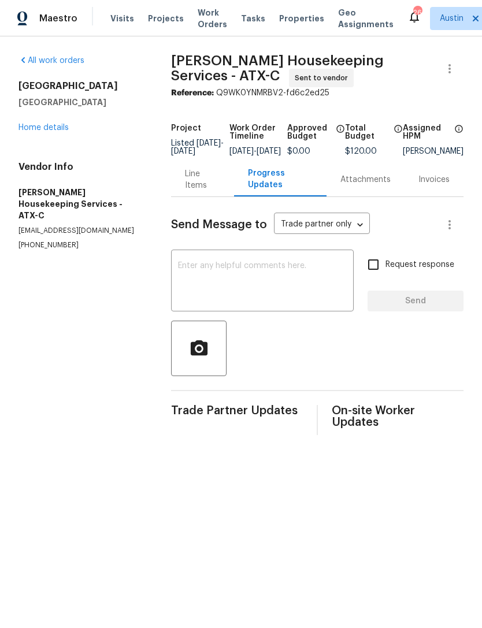
click at [246, 282] on textarea at bounding box center [262, 282] width 169 height 40
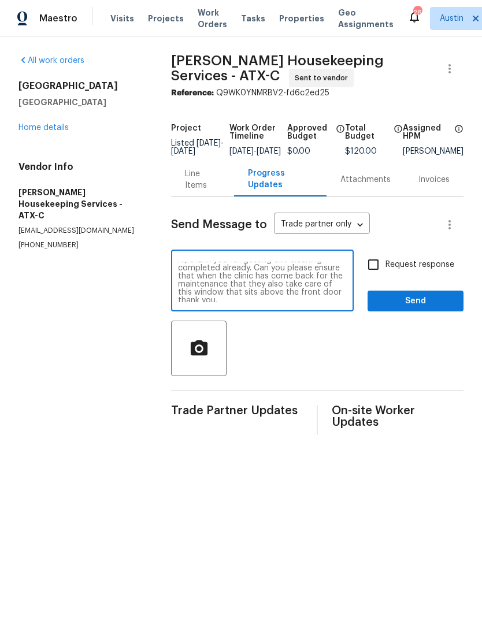
scroll to position [6, 0]
click at [250, 284] on textarea "Hi, thank you for getting this cleaning completed already. Can you please ensur…" at bounding box center [262, 282] width 169 height 40
click at [280, 282] on textarea "Hi, thank you for getting this cleaning completed already. Can you please ensur…" at bounding box center [262, 282] width 169 height 40
click at [205, 302] on textarea "Hi, thank you for getting this cleaning completed already. Can you please ensur…" at bounding box center [262, 282] width 169 height 40
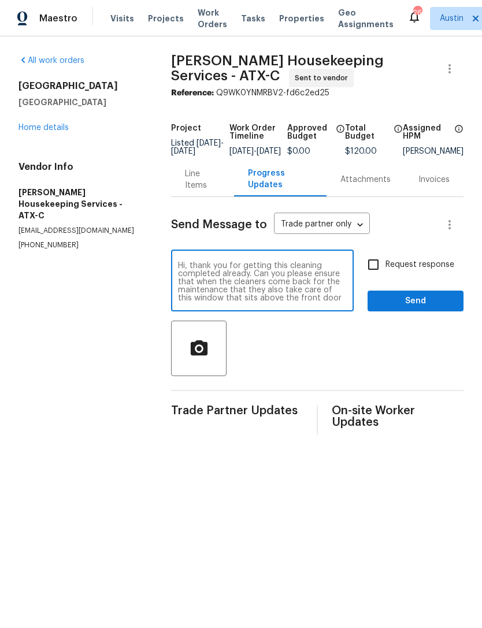
scroll to position [0, 0]
click at [187, 273] on textarea "Hi, thank you for getting this cleaning completed already. Can you please ensur…" at bounding box center [262, 282] width 169 height 40
click at [185, 271] on textarea "Hi, thank you for getting this cleaning completed already. Can you please ensur…" at bounding box center [262, 282] width 169 height 40
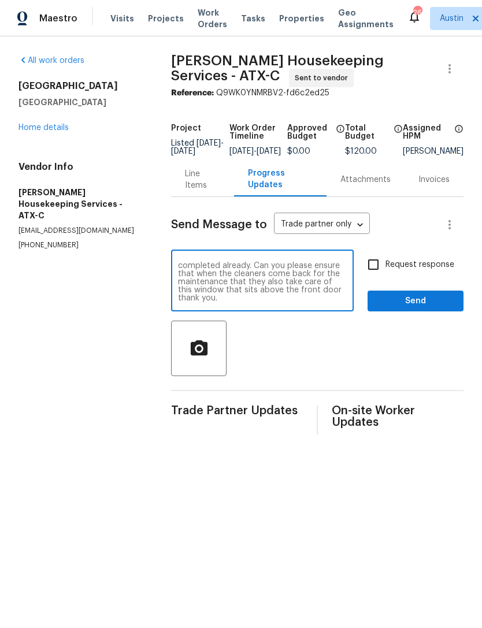
type textarea "Hi, thank you for getting this cleaning completed already. Can you please ensur…"
click at [136, 387] on section "All work orders 124 Blossom Valley Strm Buda, TX 78610 Home details Vendor Info…" at bounding box center [81, 245] width 125 height 380
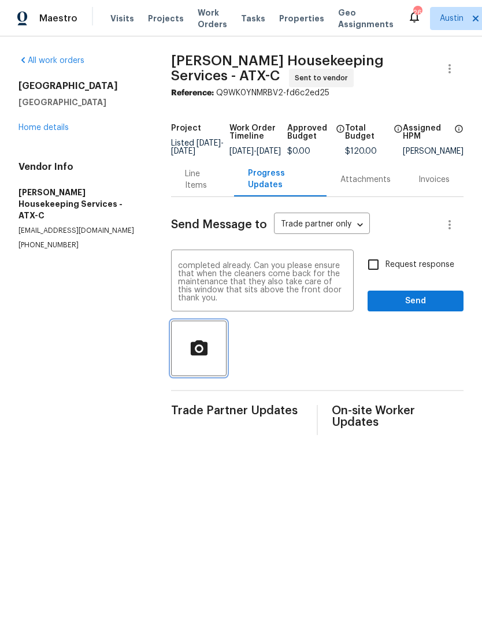
click at [210, 369] on button "button" at bounding box center [199, 349] width 56 height 56
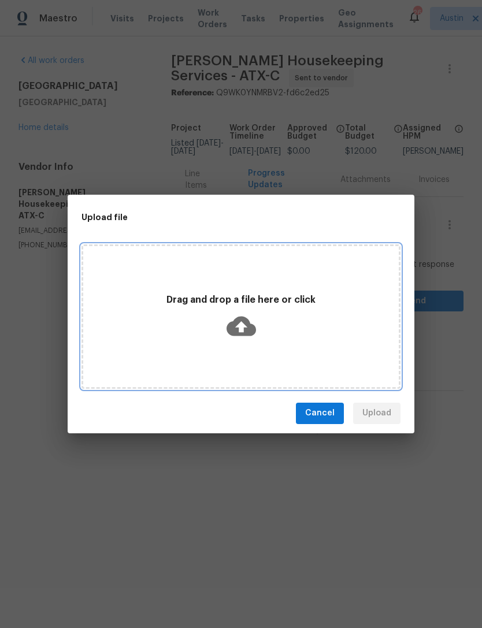
click at [179, 353] on div "Drag and drop a file here or click" at bounding box center [241, 317] width 319 height 145
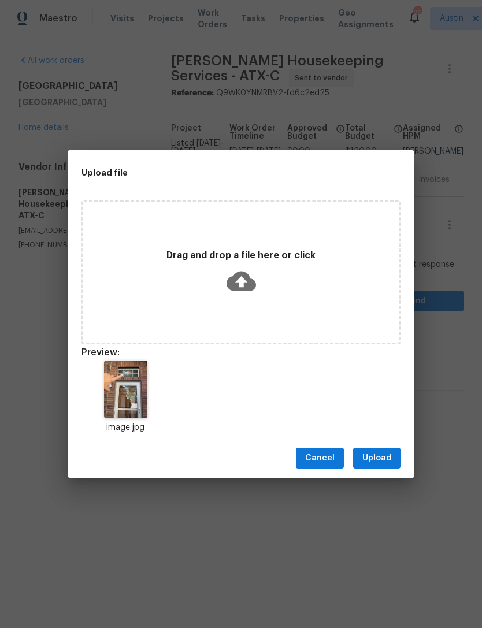
click at [376, 475] on div "Cancel Upload" at bounding box center [241, 459] width 347 height 40
click at [386, 457] on span "Upload" at bounding box center [377, 459] width 29 height 14
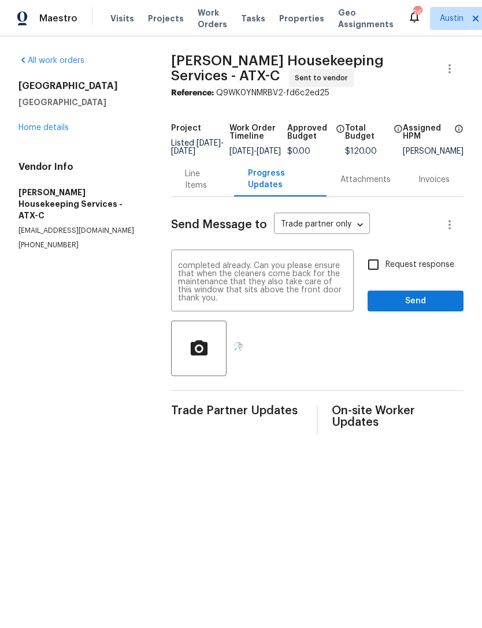
click at [378, 273] on input "Request response" at bounding box center [373, 265] width 24 height 24
checkbox input "true"
click at [409, 308] on span "Send" at bounding box center [415, 301] width 77 height 14
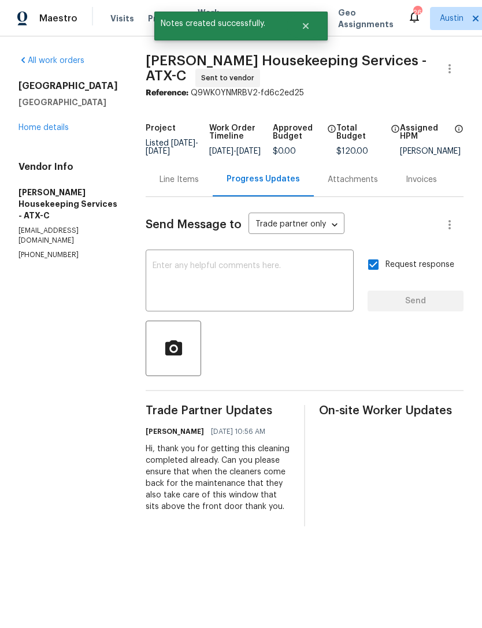
scroll to position [0, 0]
click at [60, 132] on link "Home details" at bounding box center [44, 128] width 50 height 8
